Goal: Task Accomplishment & Management: Manage account settings

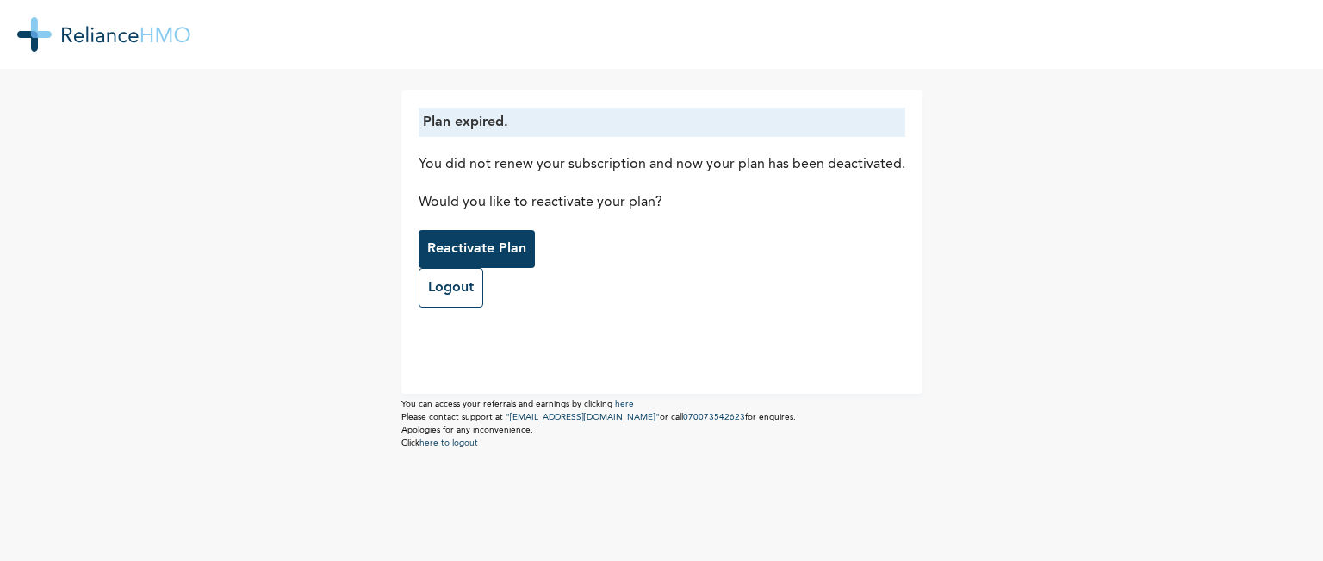
click at [498, 246] on p "Reactivate Plan" at bounding box center [476, 249] width 99 height 21
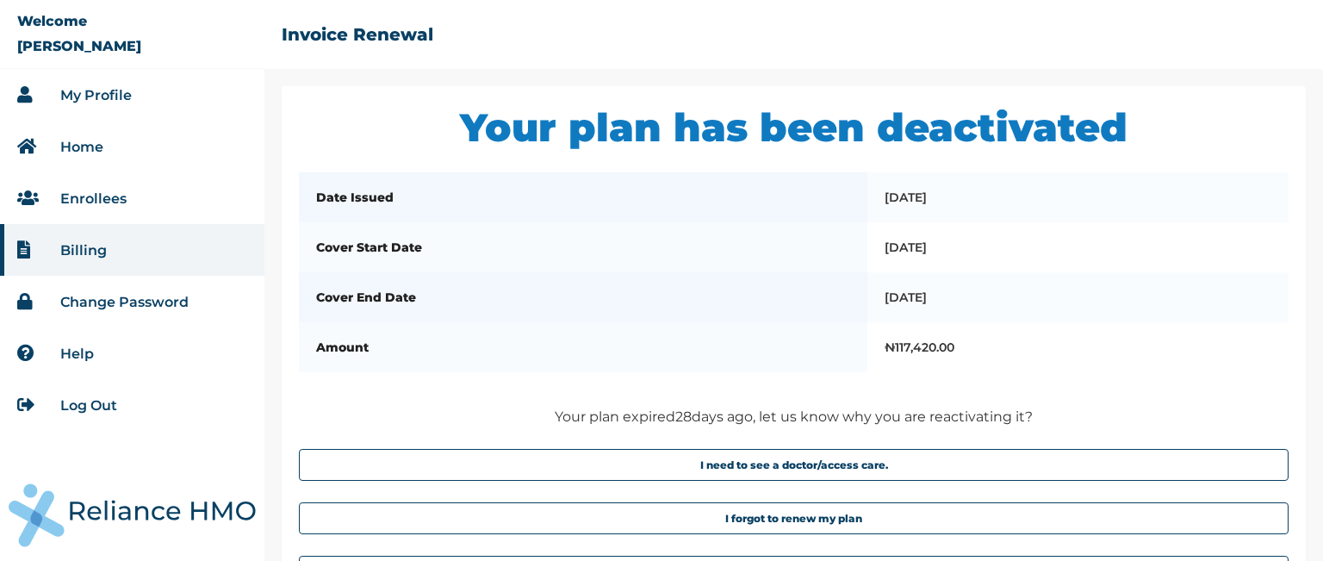
click at [87, 91] on link "My Profile" at bounding box center [96, 95] width 72 height 16
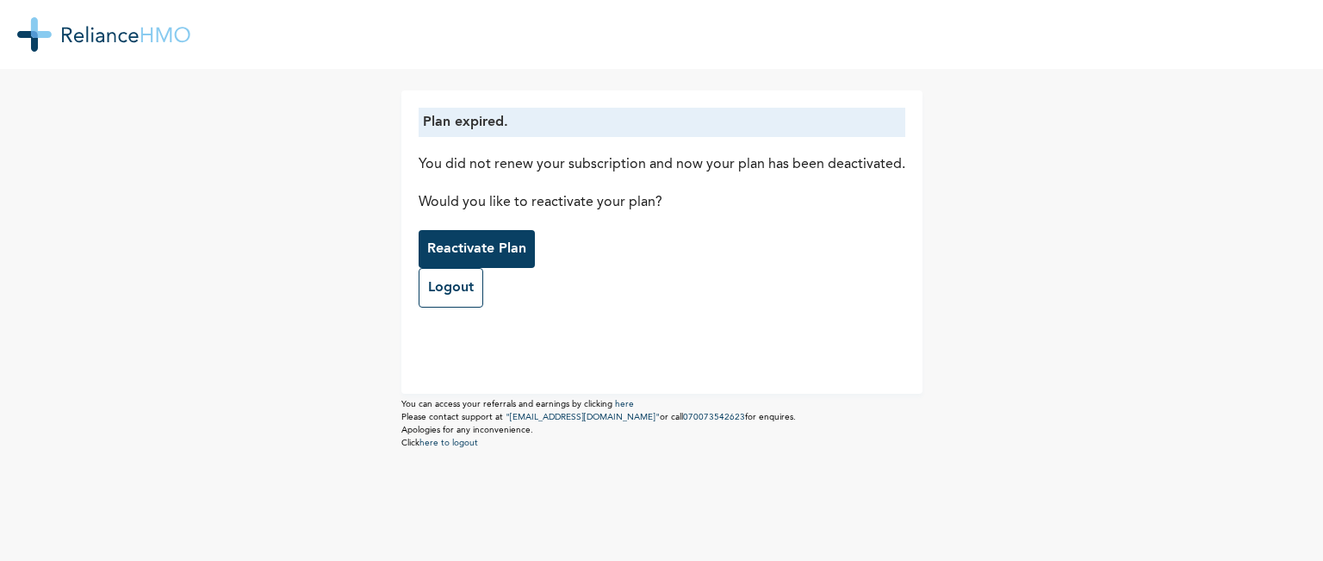
click at [482, 247] on p "Reactivate Plan" at bounding box center [476, 249] width 99 height 21
